Goal: Find specific page/section: Find specific page/section

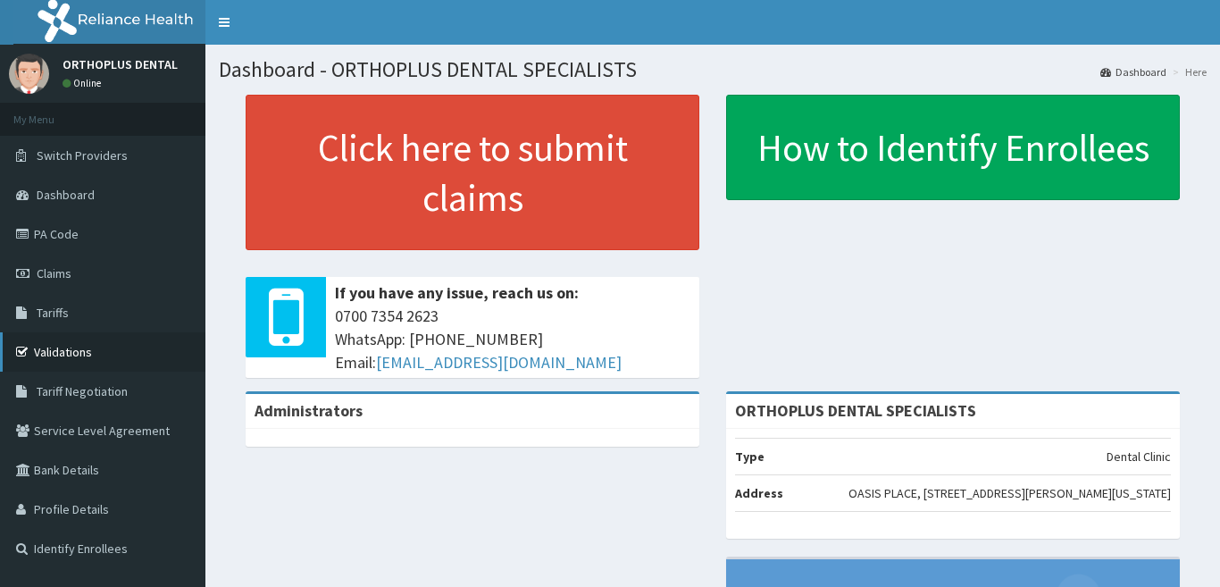
click at [92, 347] on link "Validations" at bounding box center [102, 351] width 205 height 39
click at [67, 231] on link "PA Code" at bounding box center [102, 233] width 205 height 39
click at [54, 230] on link "PA Code" at bounding box center [102, 233] width 205 height 39
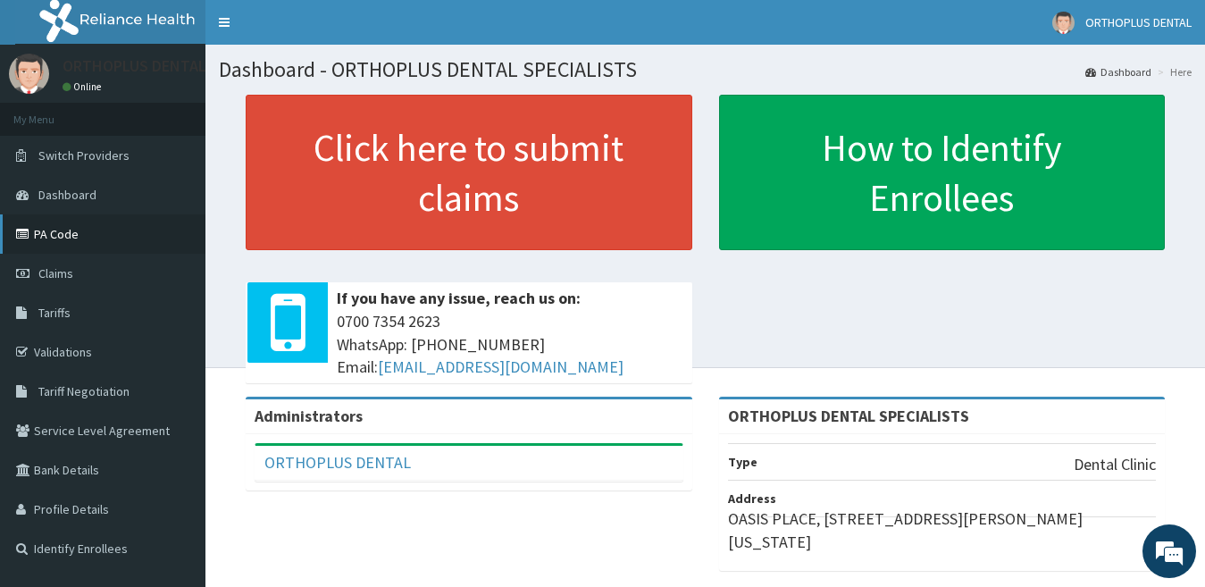
click at [50, 236] on link "PA Code" at bounding box center [102, 233] width 205 height 39
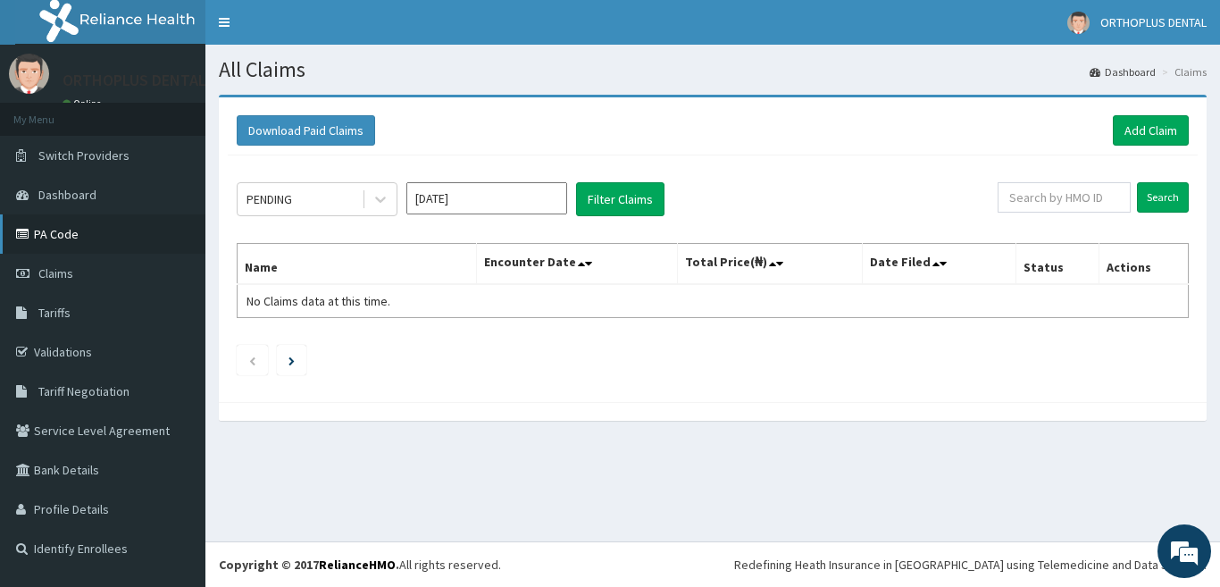
click at [71, 230] on link "PA Code" at bounding box center [102, 233] width 205 height 39
click at [75, 231] on link "PA Code" at bounding box center [102, 233] width 205 height 39
click at [82, 226] on link "PA Code" at bounding box center [102, 233] width 205 height 39
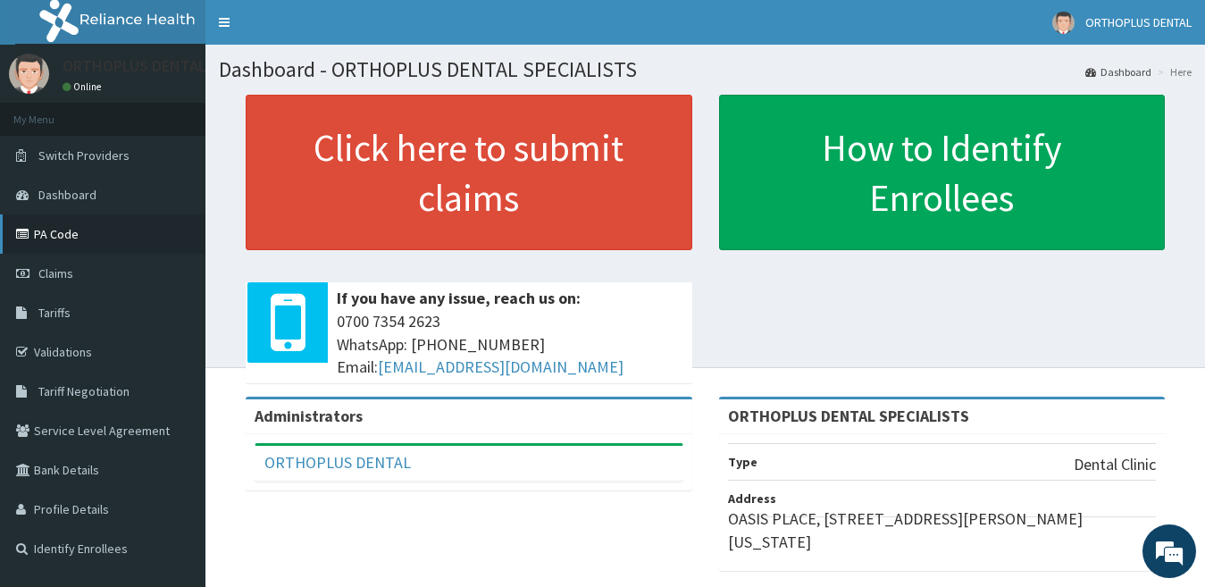
click at [52, 229] on link "PA Code" at bounding box center [102, 233] width 205 height 39
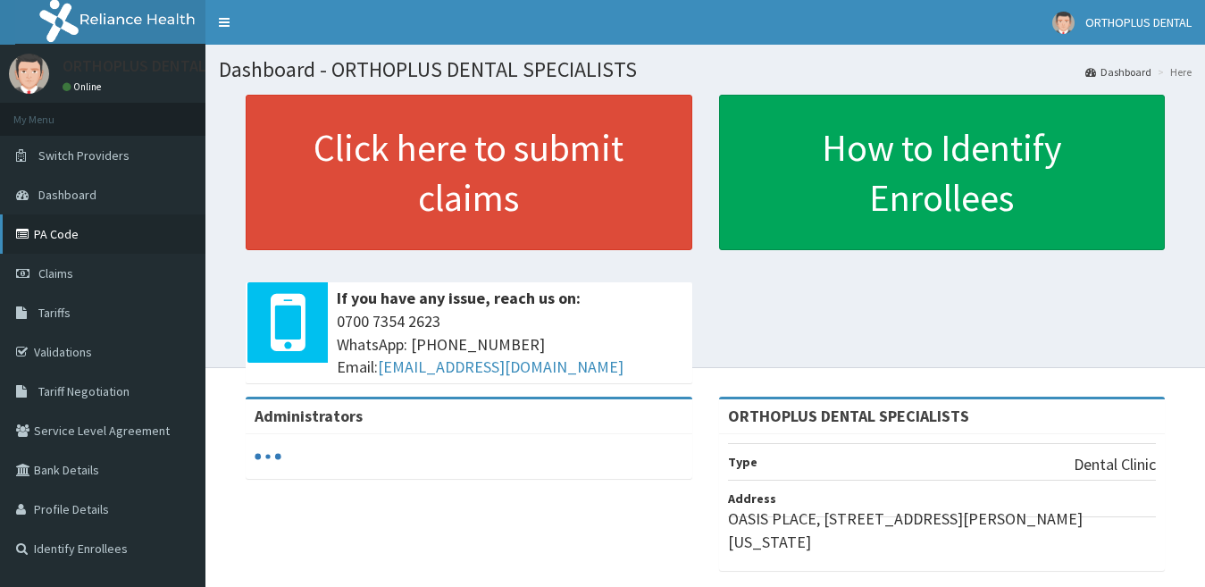
click at [59, 230] on link "PA Code" at bounding box center [102, 233] width 205 height 39
click at [77, 235] on link "PA Code" at bounding box center [102, 233] width 205 height 39
click at [64, 236] on link "PA Code" at bounding box center [102, 233] width 205 height 39
click at [59, 237] on link "PA Code" at bounding box center [102, 233] width 205 height 39
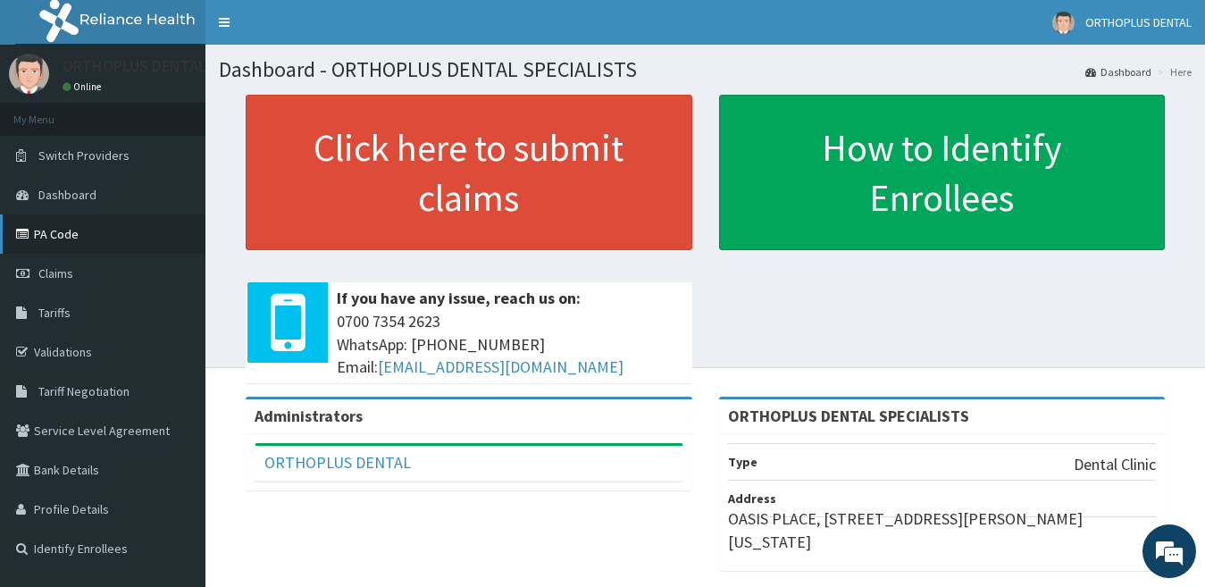
click at [71, 236] on link "PA Code" at bounding box center [102, 233] width 205 height 39
click at [68, 232] on link "PA Code" at bounding box center [102, 233] width 205 height 39
click at [63, 192] on span "Dashboard" at bounding box center [67, 195] width 58 height 16
click at [64, 231] on link "PA Code" at bounding box center [102, 233] width 205 height 39
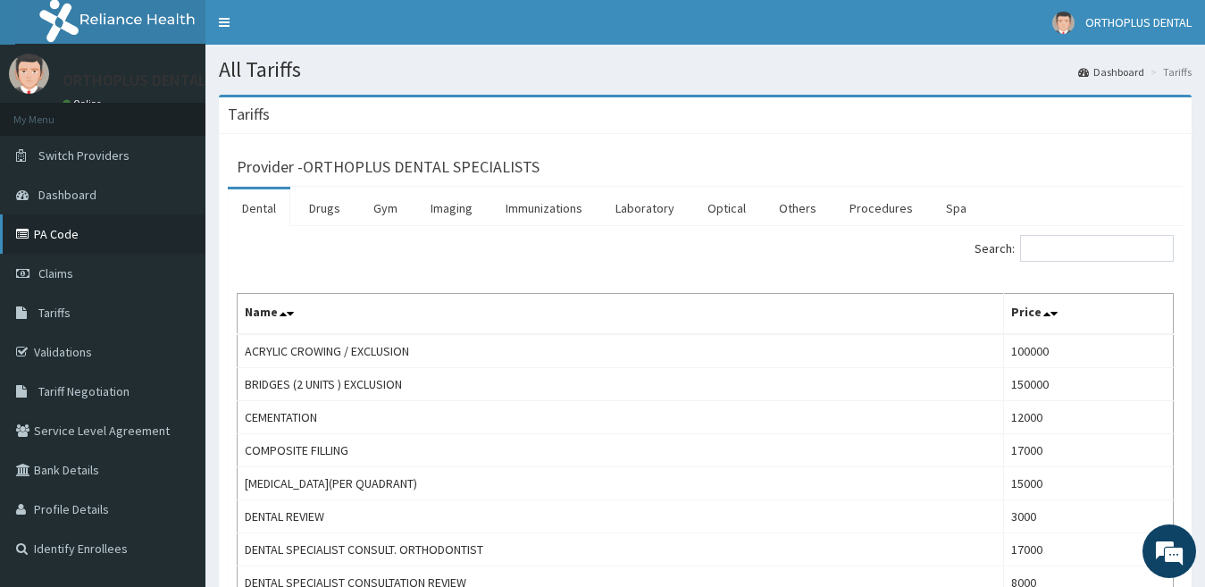
click at [92, 231] on link "PA Code" at bounding box center [102, 233] width 205 height 39
